Goal: Task Accomplishment & Management: Manage account settings

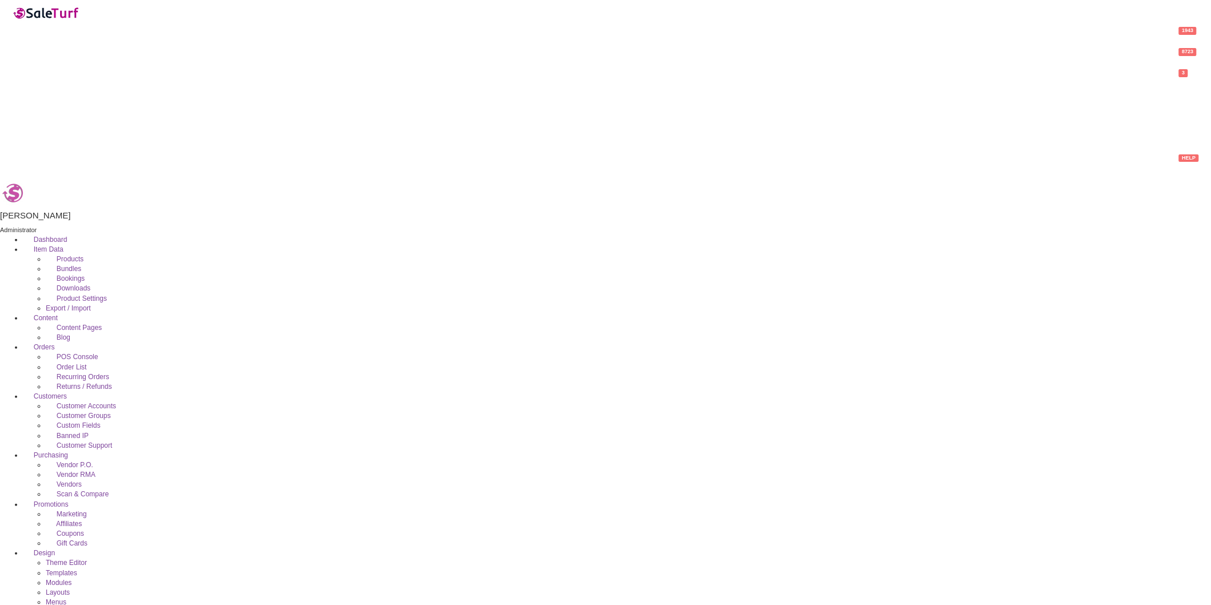
click at [52, 255] on link "Products" at bounding box center [65, 259] width 38 height 8
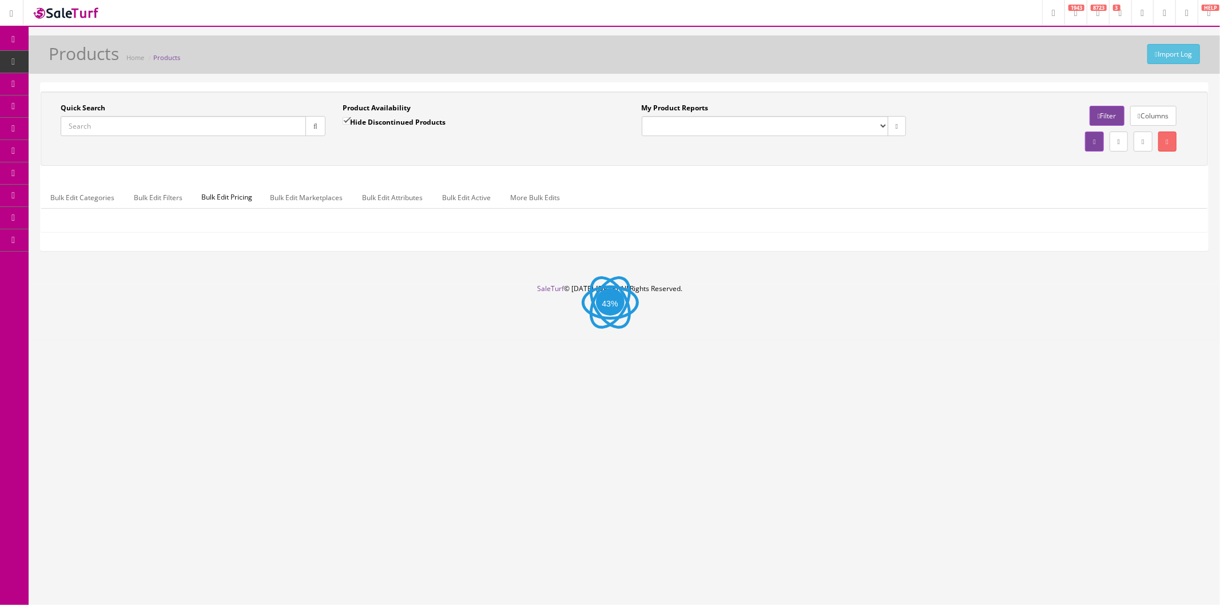
drag, startPoint x: 215, startPoint y: 129, endPoint x: 225, endPoint y: 126, distance: 10.7
click at [215, 129] on input "Quick Search" at bounding box center [183, 126] width 245 height 20
paste input "PIONEER-VSX-535"
type input "PIONEER-VSX-535"
click at [308, 123] on button "button" at bounding box center [316, 126] width 20 height 20
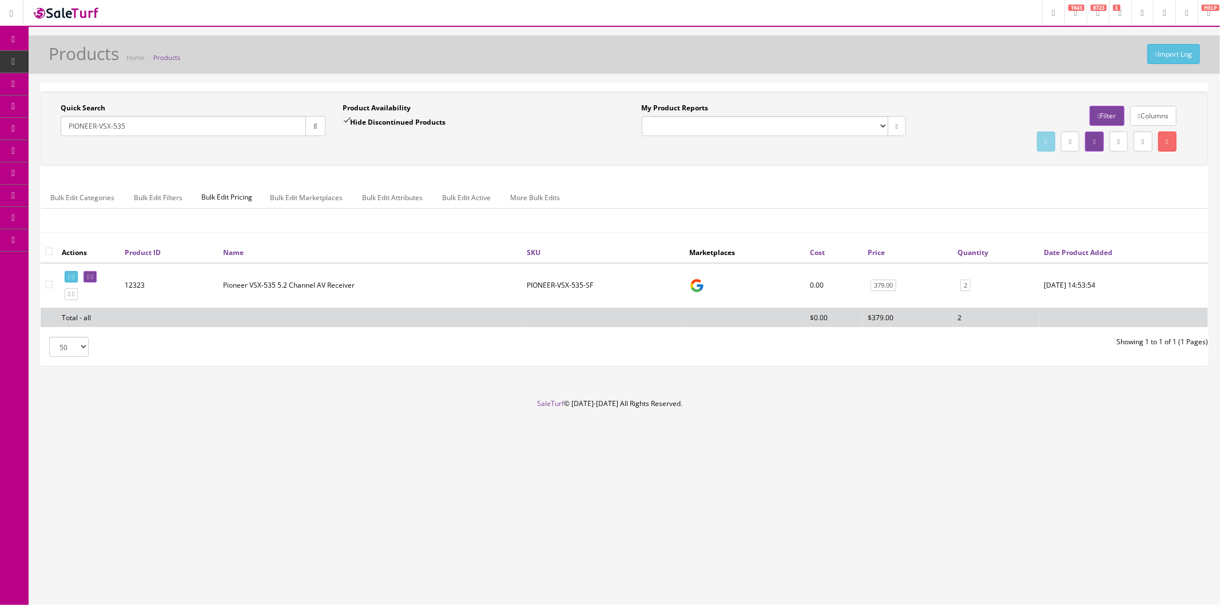
click at [47, 285] on input"] "checkbox" at bounding box center [48, 284] width 7 height 7
checkbox input"] "true"
click at [1167, 143] on icon at bounding box center [1168, 141] width 2 height 7
